Goal: Navigation & Orientation: Find specific page/section

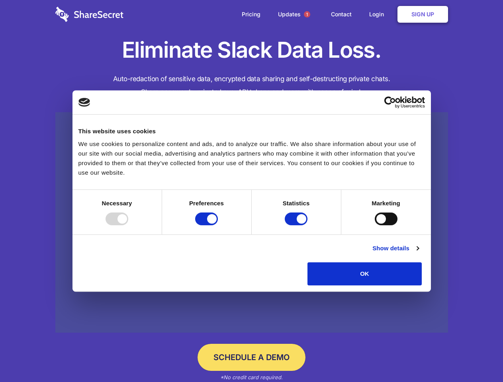
click at [128, 225] on div at bounding box center [117, 219] width 23 height 13
click at [218, 225] on input "Preferences" at bounding box center [206, 219] width 23 height 13
checkbox input "false"
click at [297, 225] on input "Statistics" at bounding box center [296, 219] width 23 height 13
checkbox input "false"
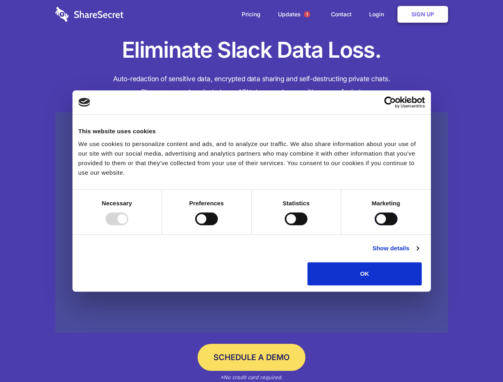
click at [375, 225] on input "Marketing" at bounding box center [386, 219] width 23 height 13
checkbox input "true"
click at [418, 253] on link "Show details" at bounding box center [395, 249] width 46 height 10
click at [0, 0] on li "Necessary 7 Necessary cookies help make a website usable by enabling basic func…" at bounding box center [0, 0] width 0 height 0
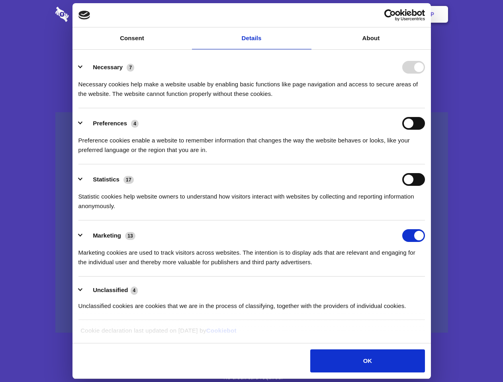
click at [307, 14] on span "1" at bounding box center [307, 14] width 6 height 6
